Goal: Transaction & Acquisition: Obtain resource

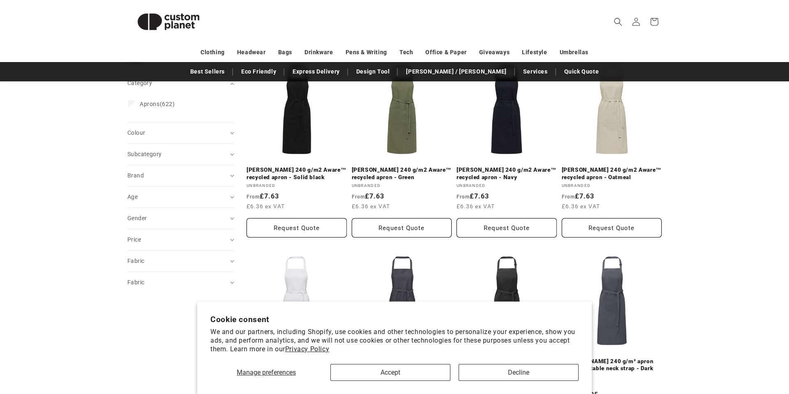
scroll to position [122, 0]
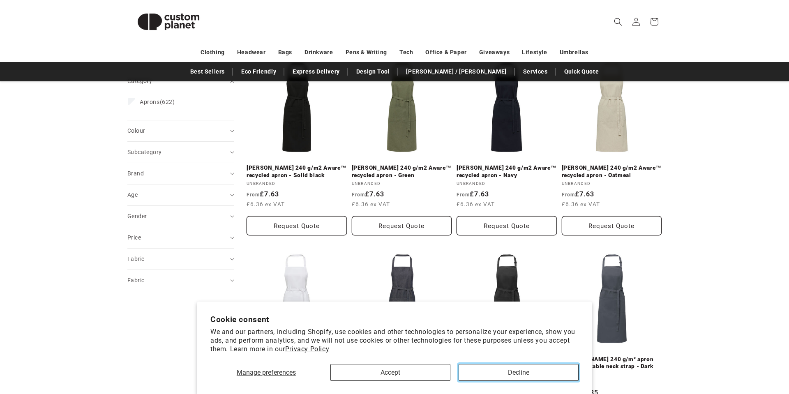
click at [535, 374] on button "Decline" at bounding box center [518, 372] width 120 height 17
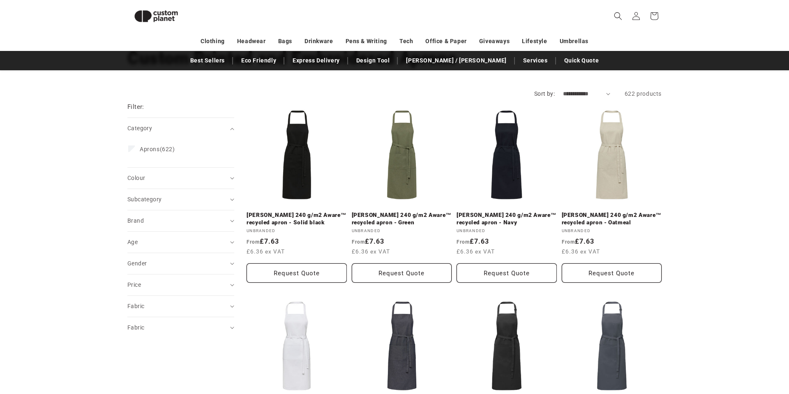
scroll to position [64, 0]
click at [230, 200] on icon "Subcategory (0 selected)" at bounding box center [232, 200] width 4 height 2
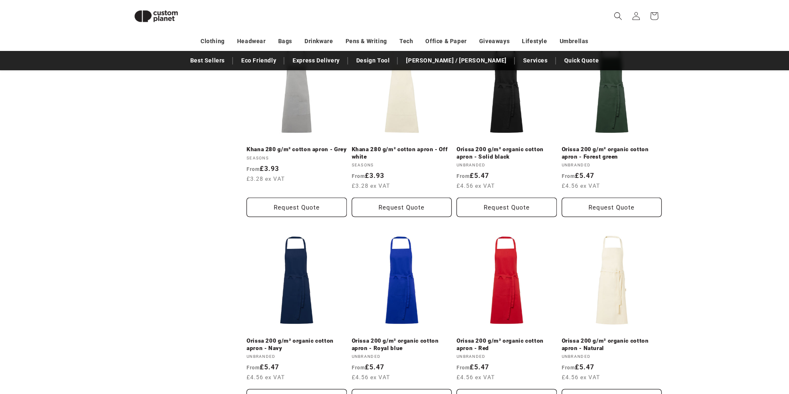
scroll to position [708, 0]
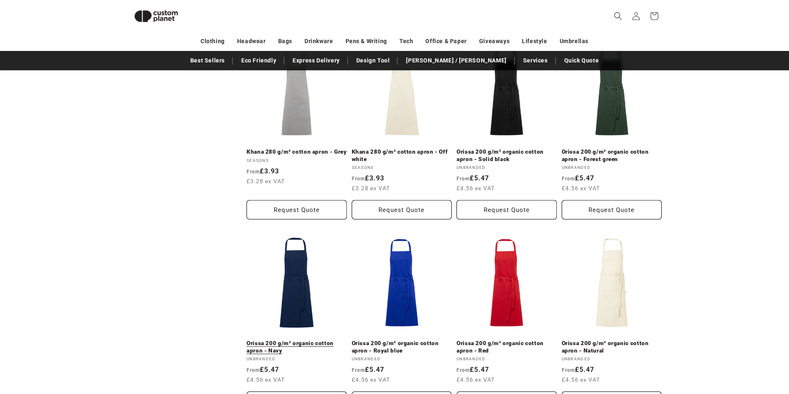
click at [299, 340] on link "Orissa 200 g/m² organic cotton apron - Navy" at bounding box center [296, 347] width 100 height 14
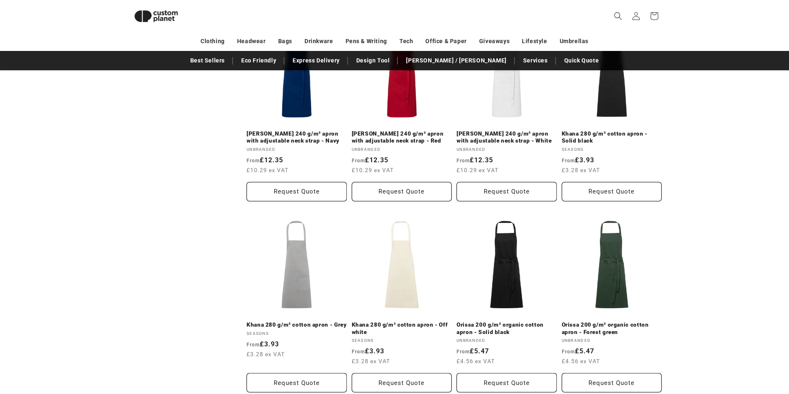
scroll to position [536, 0]
click at [513, 323] on link "Orissa 200 g/m² organic cotton apron - Solid black" at bounding box center [506, 327] width 100 height 14
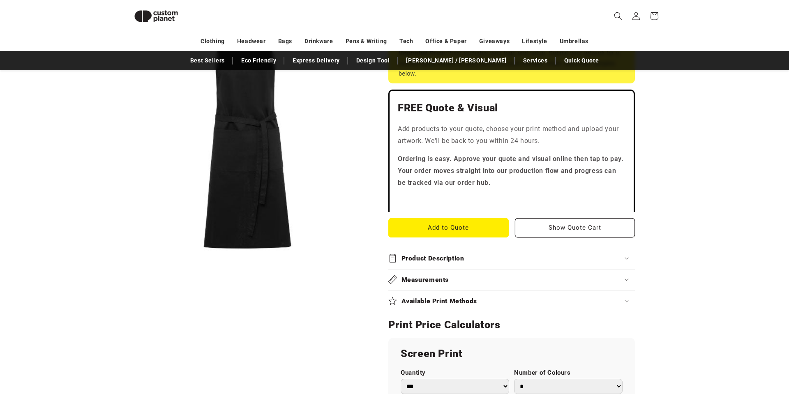
scroll to position [207, 0]
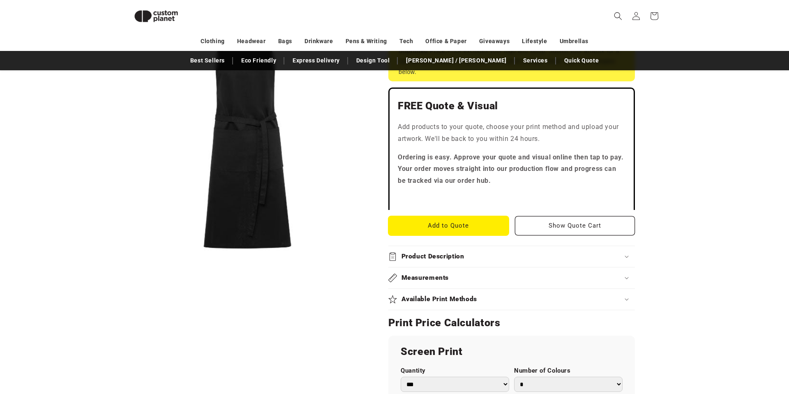
click at [449, 225] on button "Add to Quote" at bounding box center [448, 225] width 120 height 19
